Goal: Transaction & Acquisition: Purchase product/service

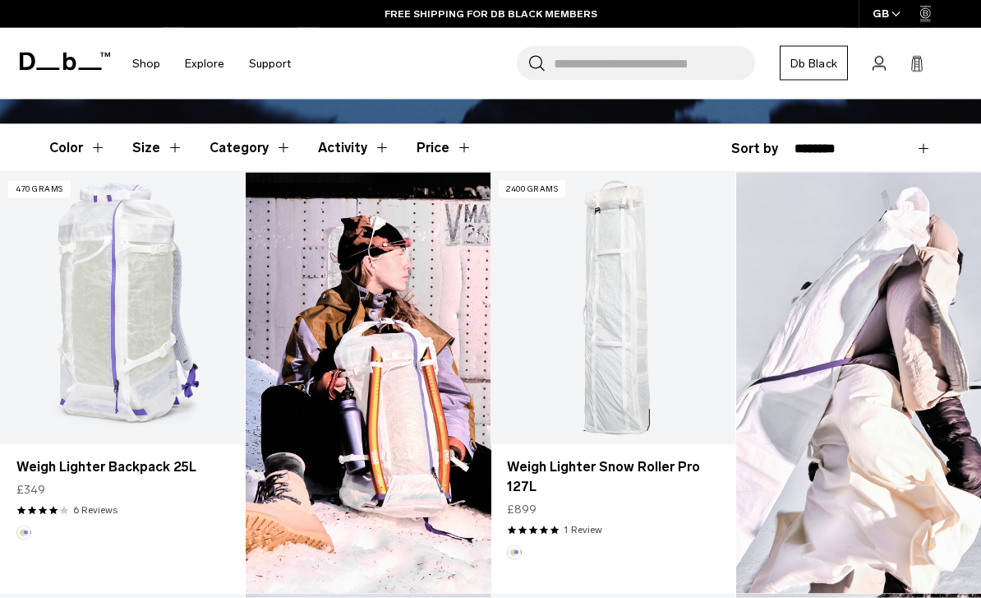
scroll to position [411, 0]
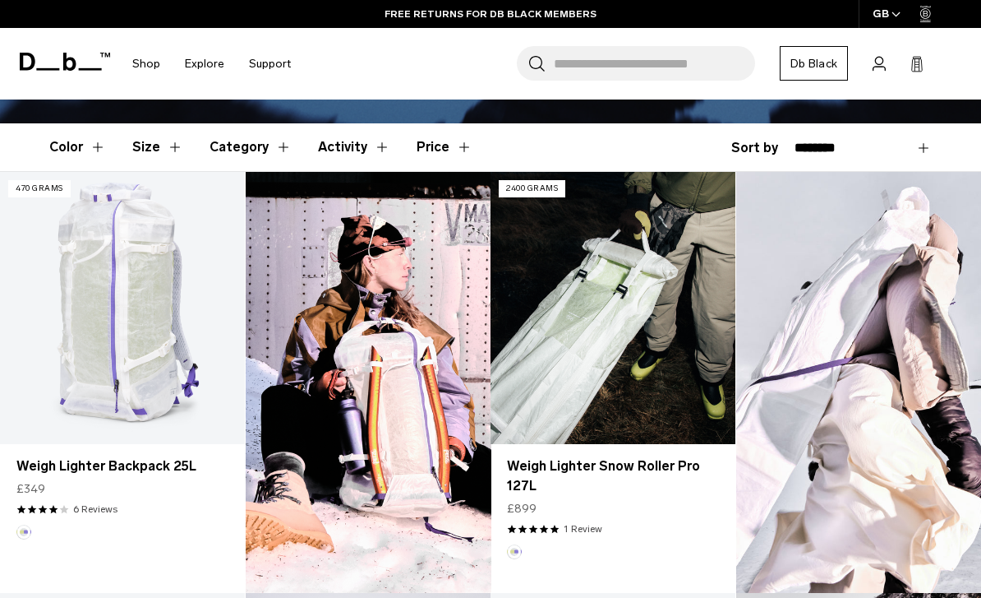
click at [572, 298] on link "Weigh Lighter Snow Roller Pro 127L" at bounding box center [613, 308] width 245 height 272
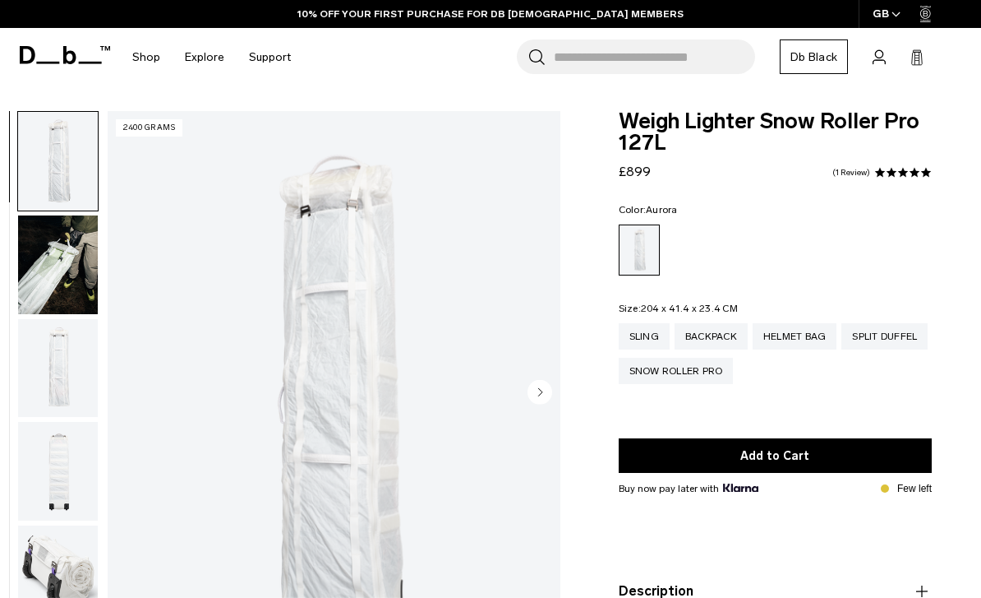
click at [46, 374] on img "button" at bounding box center [58, 368] width 80 height 99
